Goal: Navigation & Orientation: Find specific page/section

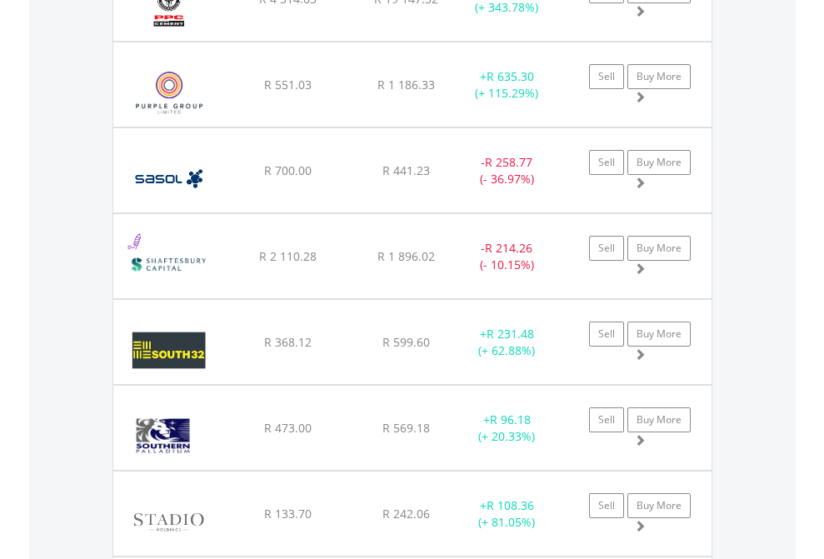
scroll to position [160, 262]
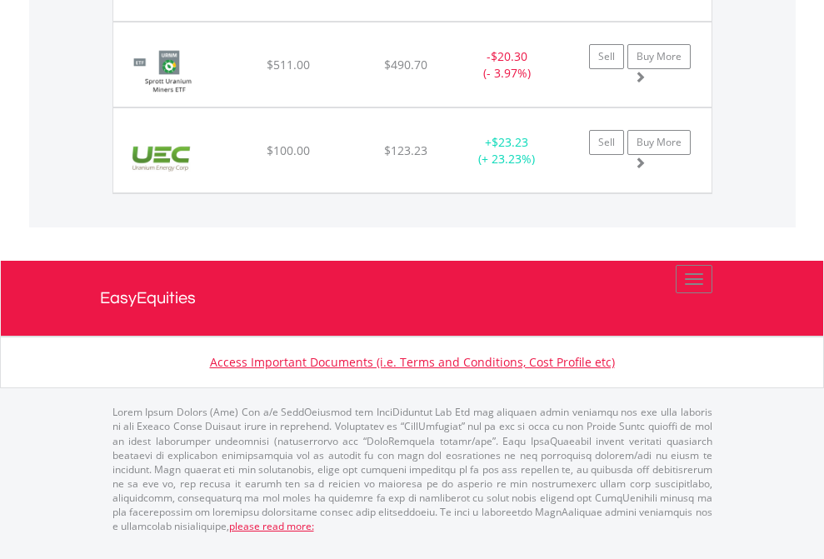
scroll to position [160, 262]
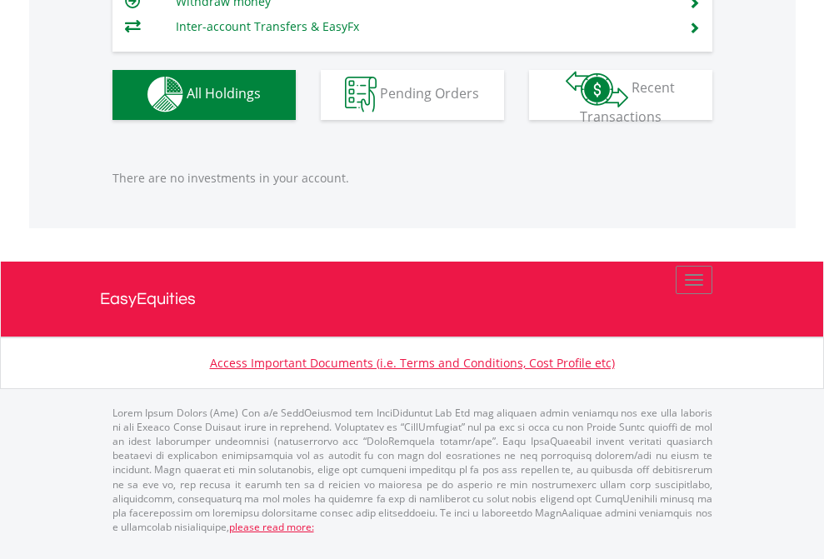
scroll to position [160, 262]
